Goal: Find specific page/section: Find specific page/section

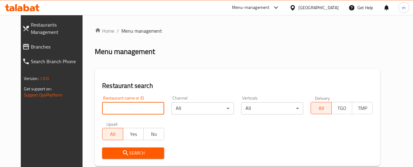
paste input "664054"
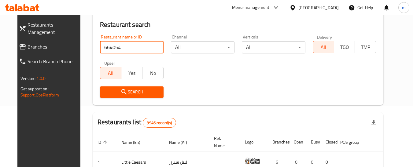
type input "664054"
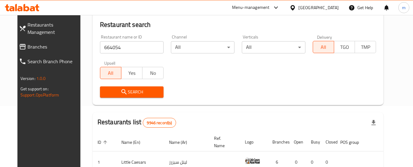
scroll to position [92, 0]
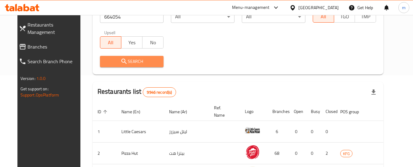
click at [143, 67] on button "Search" at bounding box center [132, 61] width 64 height 11
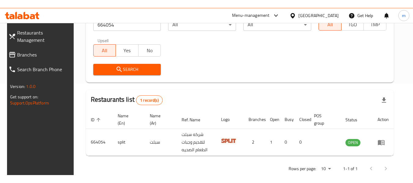
scroll to position [89, 0]
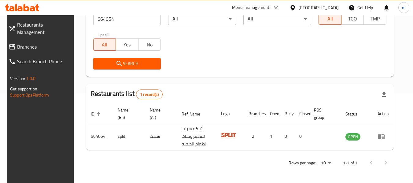
click at [24, 43] on span "Branches" at bounding box center [44, 46] width 54 height 7
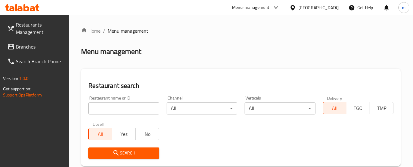
click at [42, 51] on link "Branches" at bounding box center [35, 46] width 67 height 15
